Goal: Find specific page/section: Find specific page/section

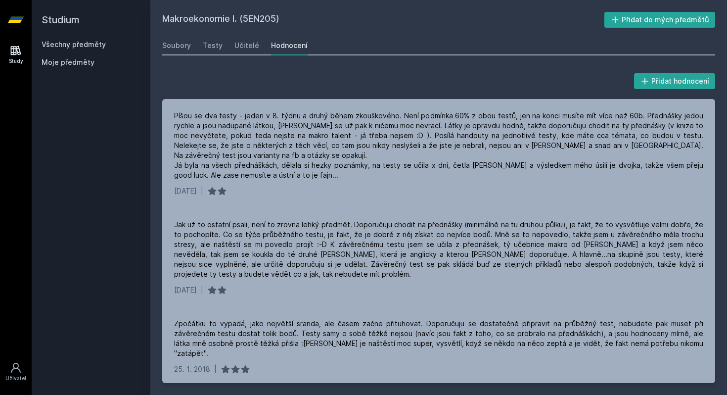
click at [81, 37] on h2 "Studium" at bounding box center [91, 20] width 99 height 40
click at [80, 40] on link "Všechny předměty" at bounding box center [74, 44] width 64 height 8
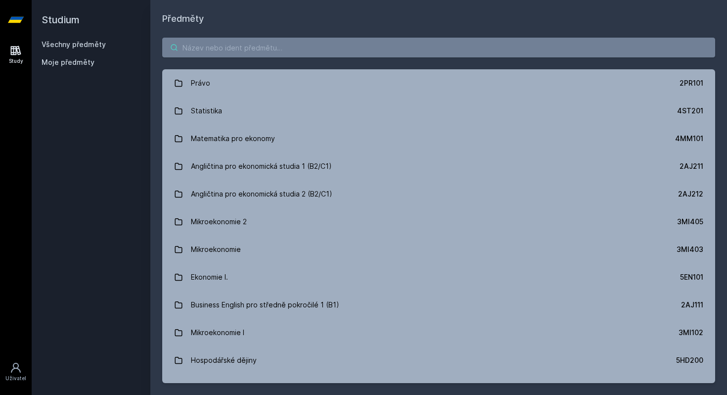
click at [206, 44] on input "search" at bounding box center [438, 48] width 553 height 20
paste input "3PA320"
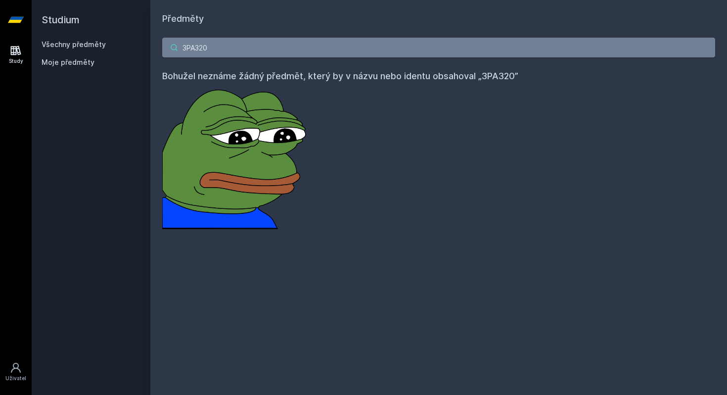
click at [245, 42] on input "3PA320" at bounding box center [438, 48] width 553 height 20
paste input "MA343"
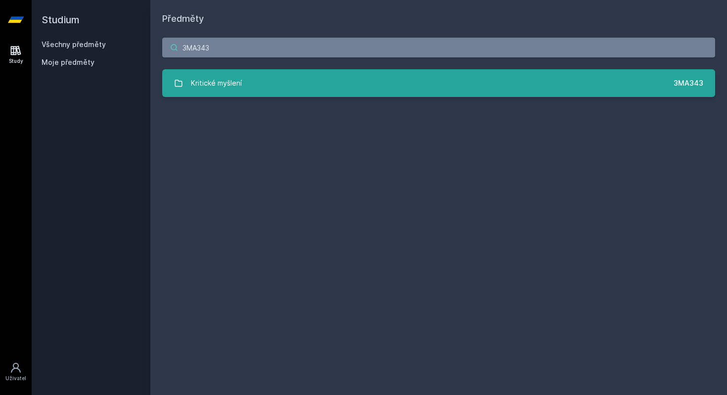
type input "3MA343"
click at [269, 82] on link "Kritické myšlení 3MA343" at bounding box center [438, 83] width 553 height 28
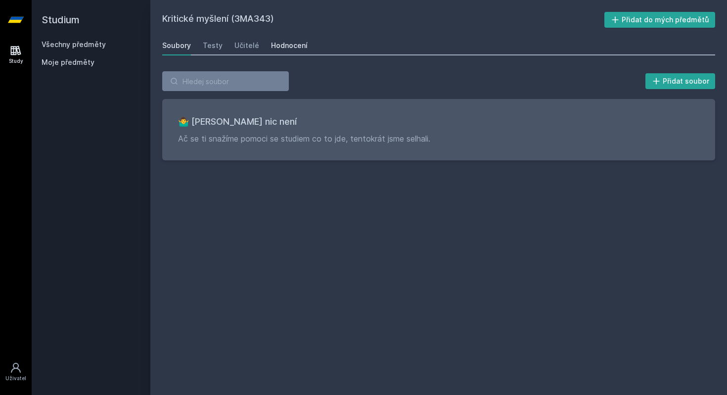
click at [290, 41] on div "Hodnocení" at bounding box center [289, 46] width 37 height 10
